Goal: Check status: Check status

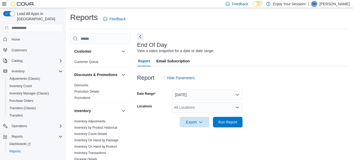
scroll to position [8, 0]
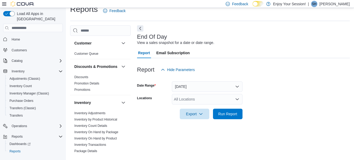
click at [218, 97] on div "All Locations" at bounding box center [207, 99] width 71 height 11
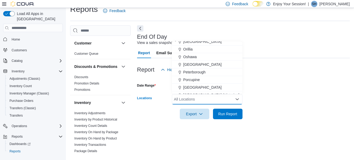
scroll to position [166, 0]
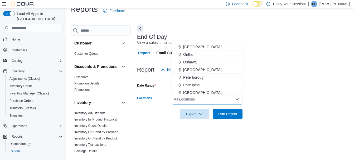
click at [189, 62] on span "Oshawa" at bounding box center [189, 62] width 13 height 5
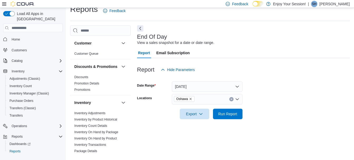
click at [278, 88] on form "Date Range [DATE] Locations [GEOGRAPHIC_DATA] Export Run Report" at bounding box center [243, 97] width 213 height 44
click at [236, 109] on span "Run Report" at bounding box center [227, 114] width 23 height 11
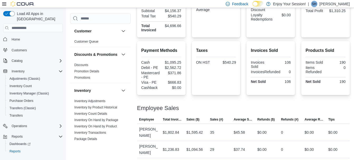
scroll to position [174, 0]
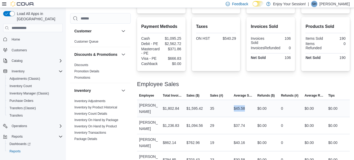
drag, startPoint x: 236, startPoint y: 107, endPoint x: 246, endPoint y: 107, distance: 10.0
click at [245, 107] on div "$45.58" at bounding box center [239, 108] width 11 height 6
drag, startPoint x: 246, startPoint y: 107, endPoint x: 231, endPoint y: 106, distance: 15.1
click at [231, 106] on div "35" at bounding box center [220, 108] width 24 height 11
